Goal: Check status: Check status

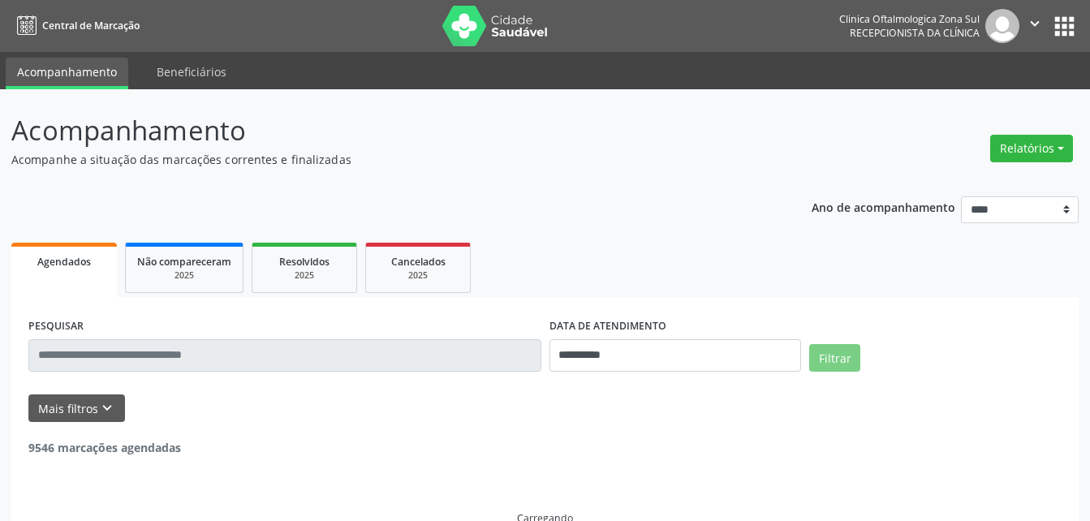
select select "*"
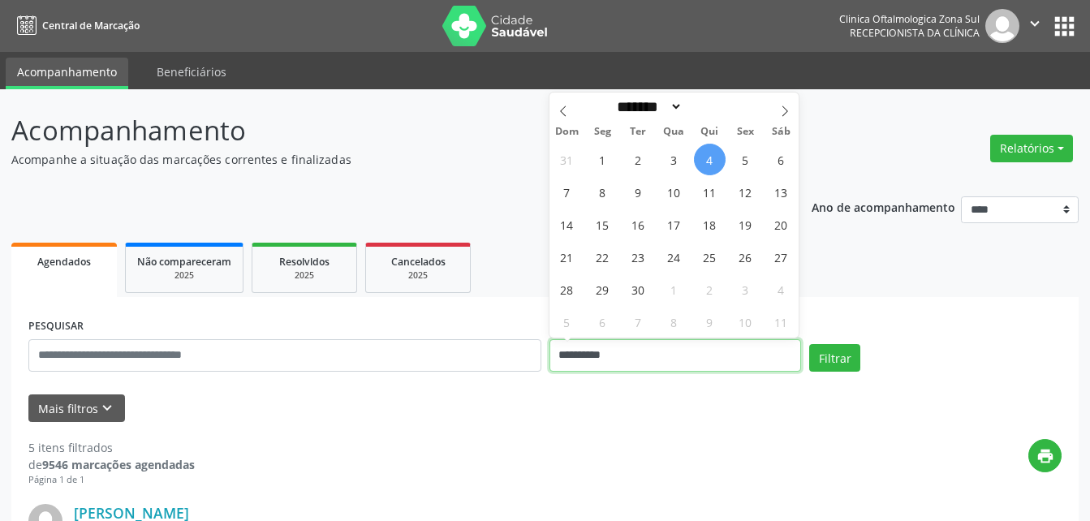
click at [590, 355] on input "**********" at bounding box center [675, 355] width 252 height 32
click at [745, 160] on span "5" at bounding box center [746, 160] width 32 height 32
type input "**********"
click at [745, 160] on span "5" at bounding box center [746, 160] width 32 height 32
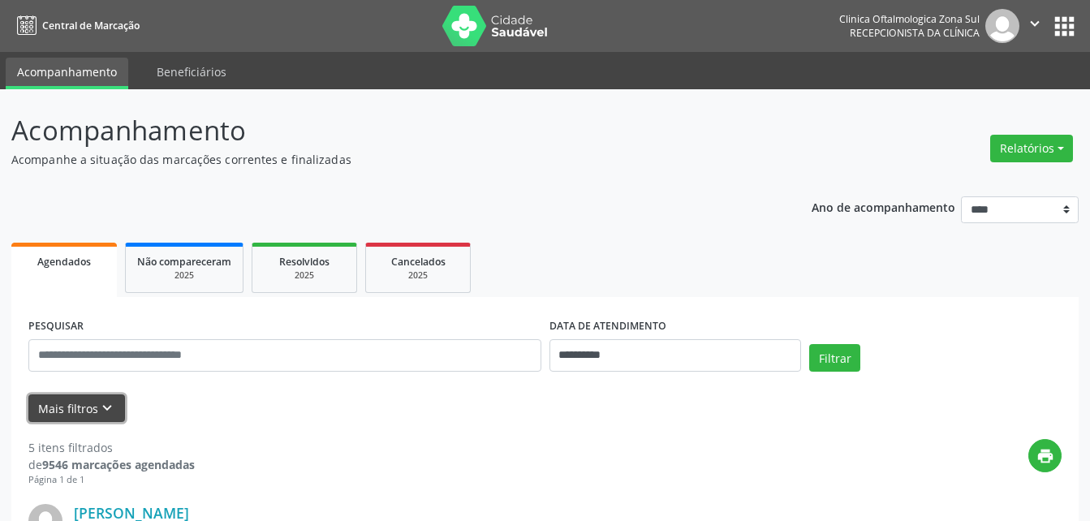
click at [86, 409] on button "Mais filtros keyboard_arrow_down" at bounding box center [76, 408] width 97 height 28
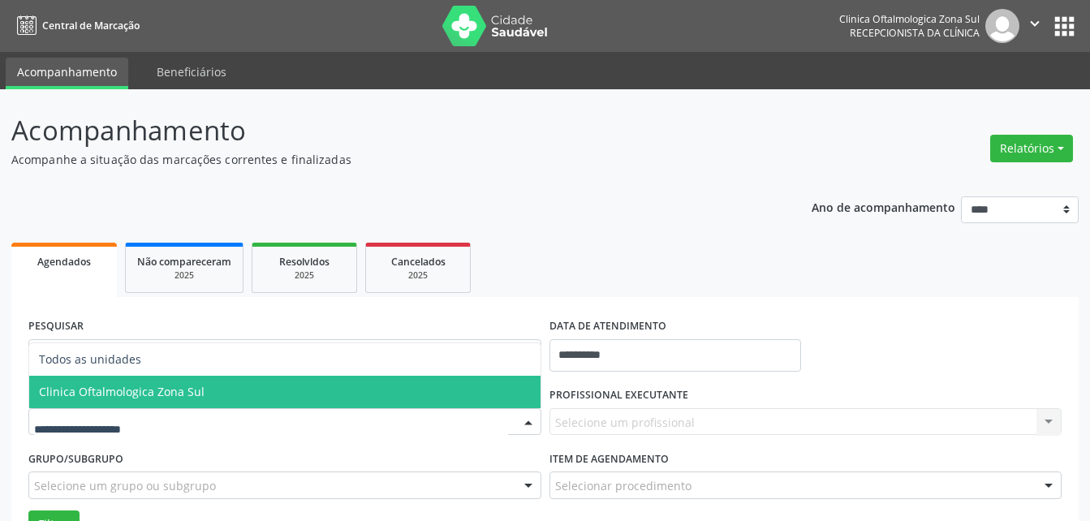
click at [102, 395] on span "Clinica Oftalmologica Zona Sul" at bounding box center [122, 391] width 166 height 15
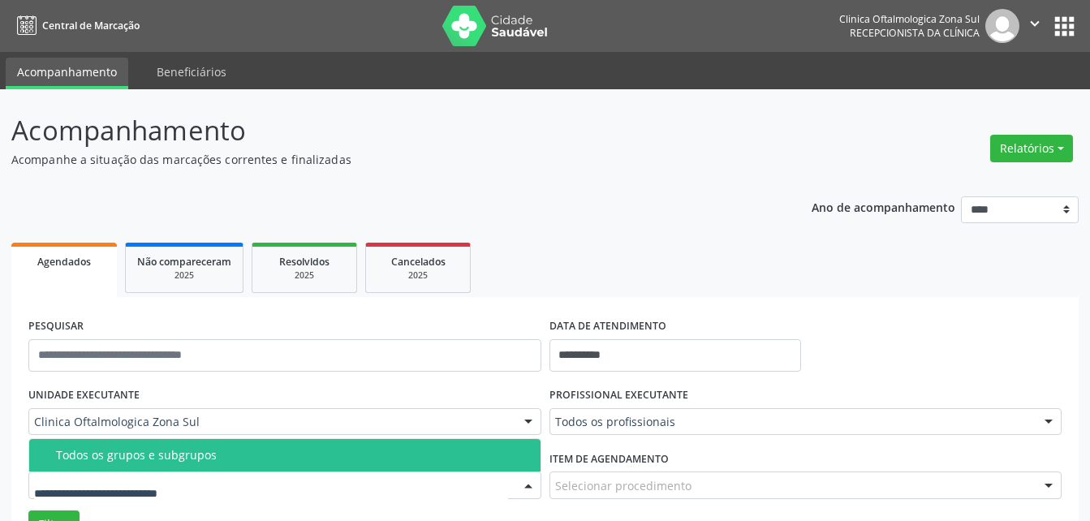
click at [117, 454] on div "Todos os grupos e subgrupos" at bounding box center [293, 455] width 475 height 13
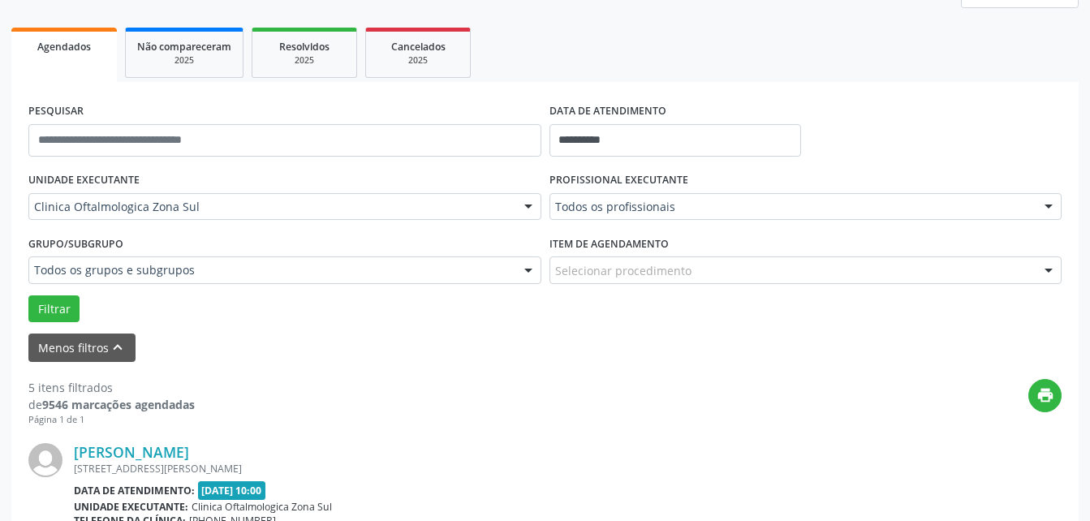
scroll to position [243, 0]
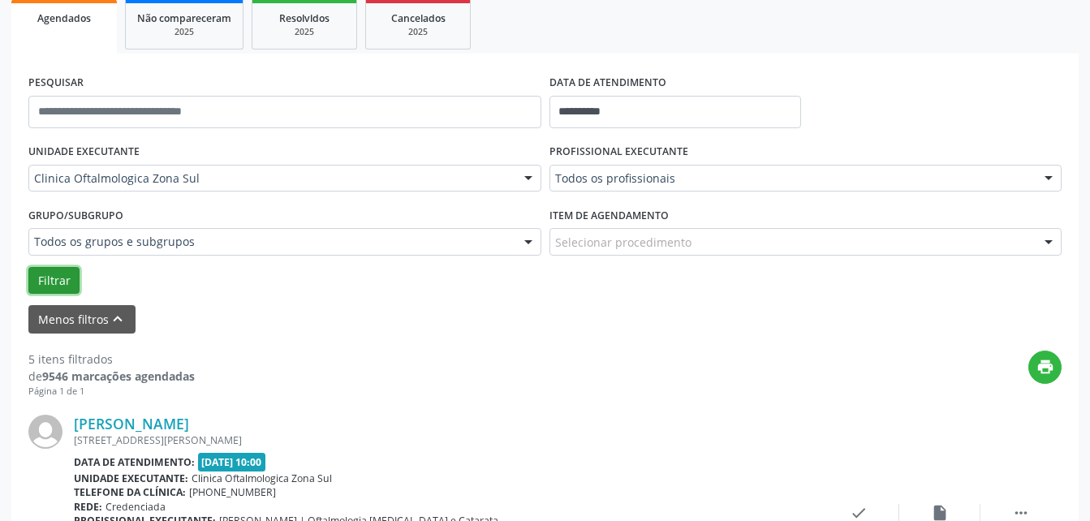
click at [45, 278] on button "Filtrar" at bounding box center [53, 281] width 51 height 28
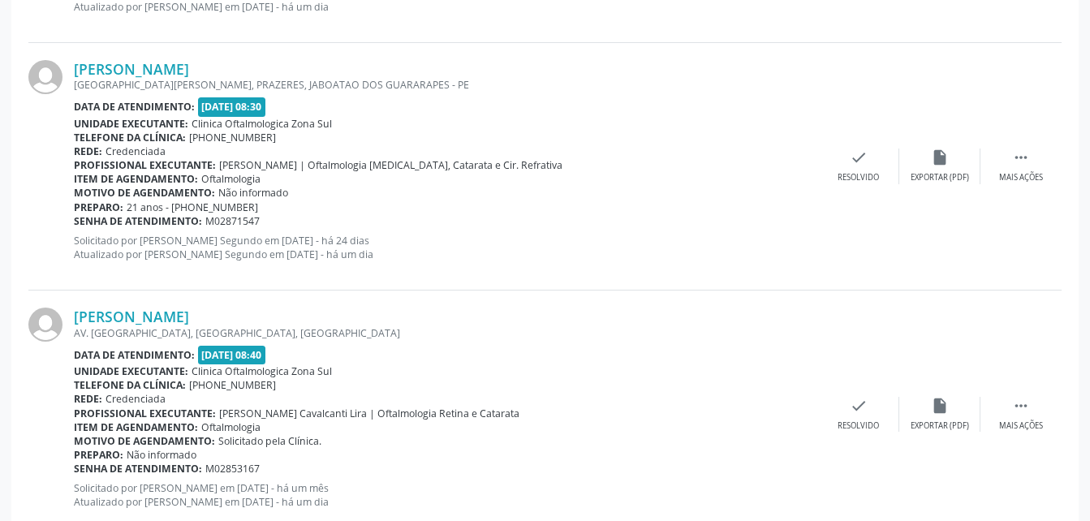
scroll to position [892, 0]
